Goal: Task Accomplishment & Management: Manage account settings

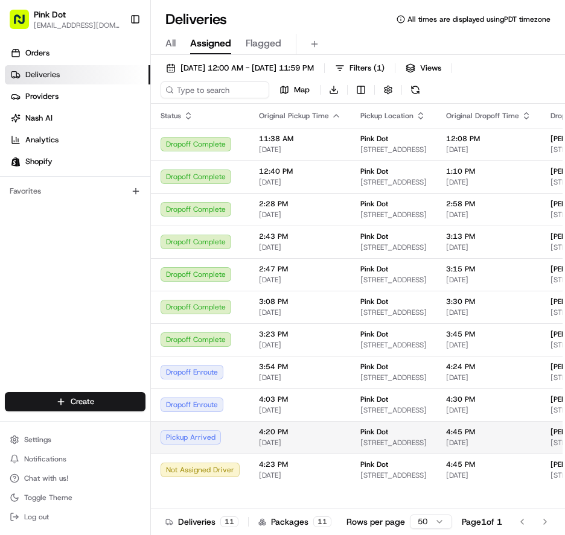
click at [508, 437] on span "4:45 PM" at bounding box center [488, 432] width 85 height 10
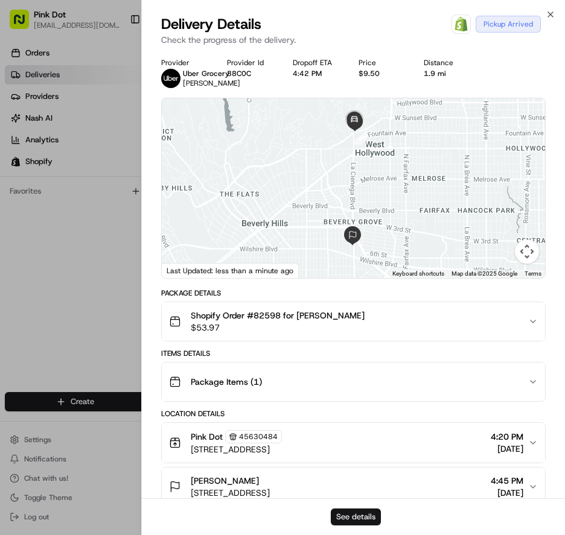
click at [366, 517] on button "See details" at bounding box center [356, 517] width 50 height 17
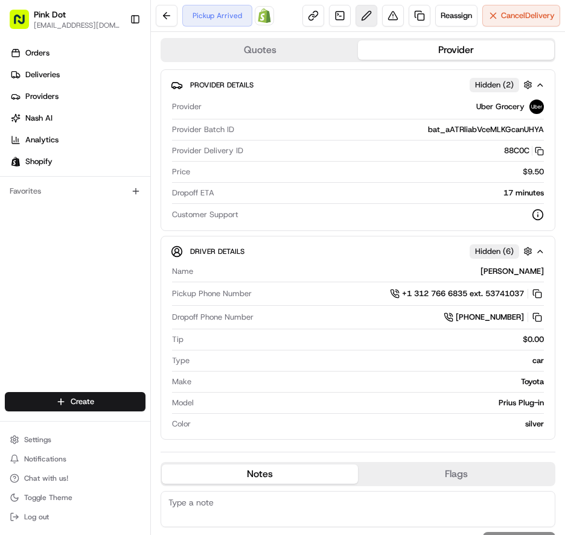
click at [355, 23] on button at bounding box center [366, 16] width 22 height 22
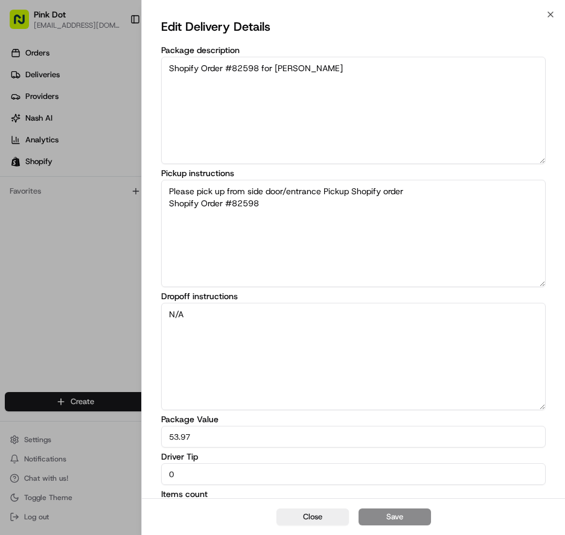
click at [275, 479] on input "0" at bounding box center [353, 474] width 384 height 22
type input "7"
click at [421, 521] on button "Save" at bounding box center [394, 517] width 72 height 17
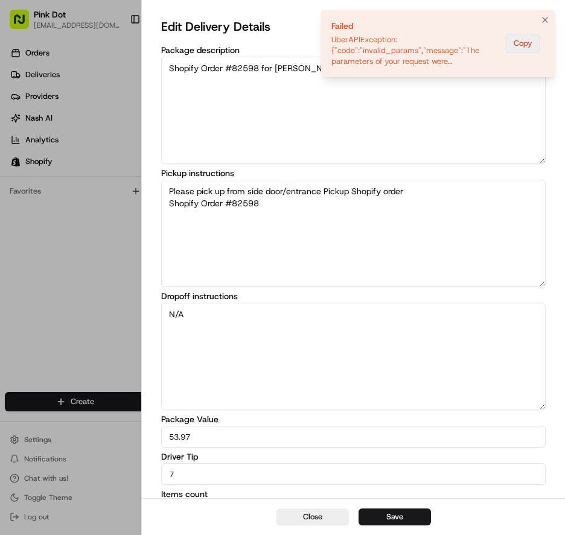
click at [524, 47] on button "Copy" at bounding box center [523, 43] width 34 height 19
click at [91, 273] on div at bounding box center [282, 267] width 565 height 535
